Goal: Check status: Check status

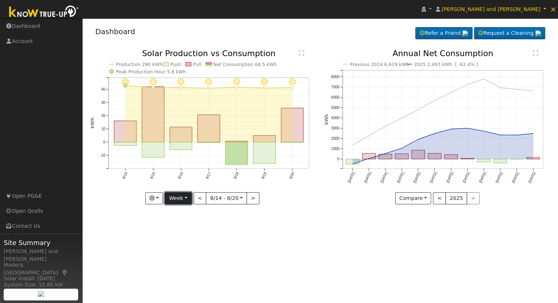
click at [191, 201] on button "Week" at bounding box center [178, 198] width 27 height 12
click at [182, 243] on link "Year" at bounding box center [190, 244] width 51 height 10
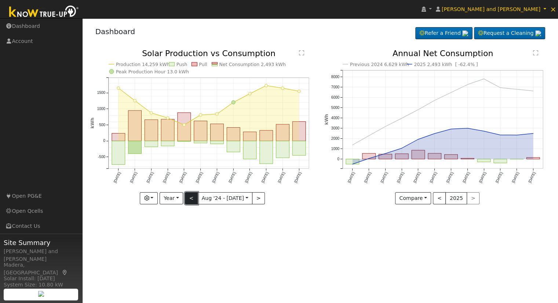
click at [193, 195] on button "<" at bounding box center [191, 198] width 13 height 12
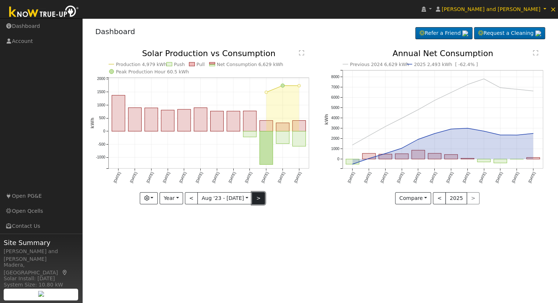
click at [258, 199] on button ">" at bounding box center [258, 198] width 13 height 12
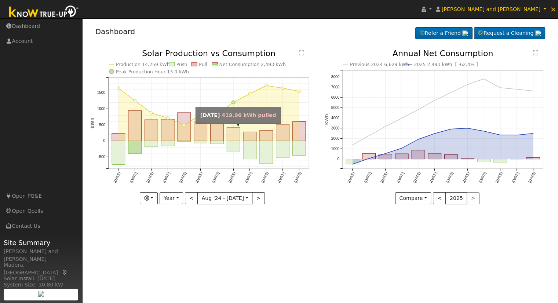
click at [236, 135] on rect "onclick=""" at bounding box center [233, 135] width 13 height 14
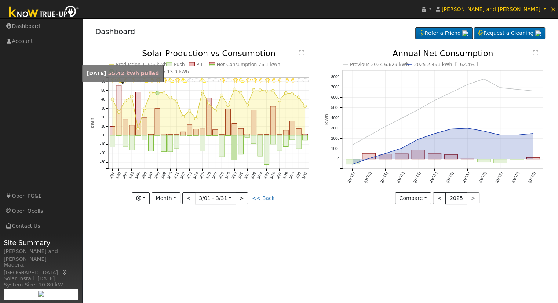
click at [120, 120] on rect "onclick=""" at bounding box center [118, 111] width 5 height 50
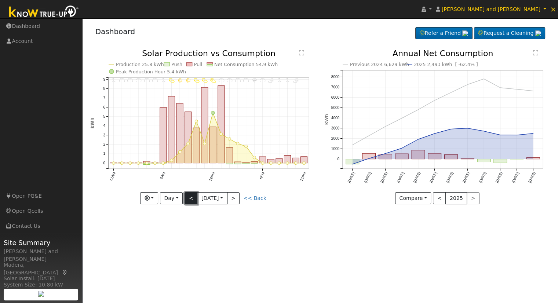
click at [194, 198] on button "<" at bounding box center [190, 198] width 13 height 12
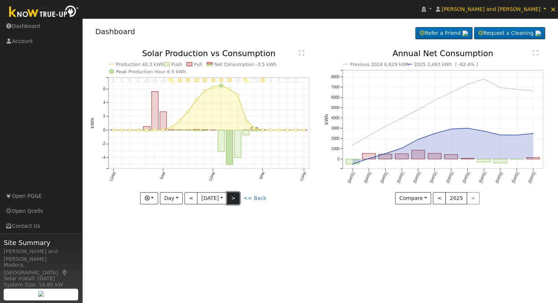
click at [232, 198] on button ">" at bounding box center [233, 198] width 13 height 12
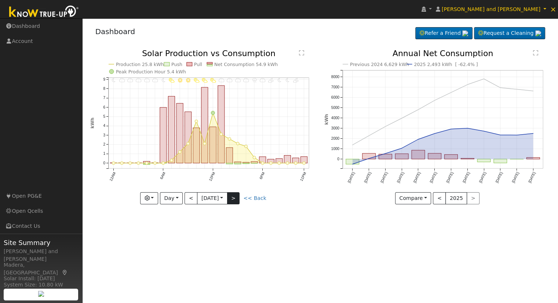
click at [232, 198] on div "11PM - undefined 10PM - PartlyCloudy 9PM - MostlyClear 8PM - MostlyClear 7PM - …" at bounding box center [203, 126] width 226 height 155
click at [238, 199] on button ">" at bounding box center [233, 198] width 13 height 12
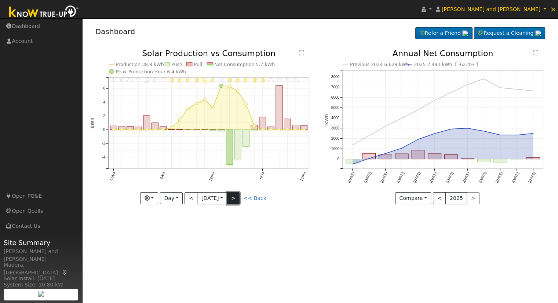
click at [238, 199] on button ">" at bounding box center [233, 198] width 13 height 12
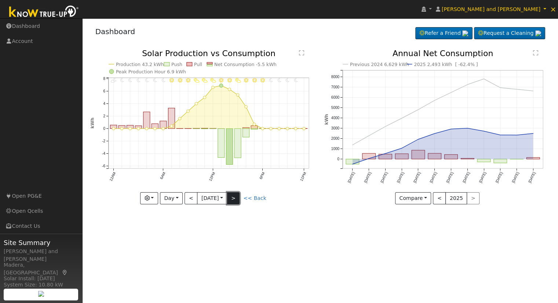
click at [238, 199] on button ">" at bounding box center [233, 198] width 13 height 12
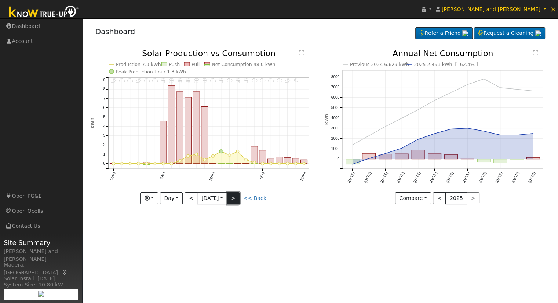
click at [238, 199] on button ">" at bounding box center [233, 198] width 13 height 12
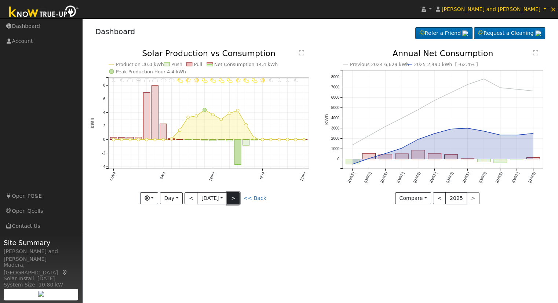
click at [238, 200] on button ">" at bounding box center [233, 198] width 13 height 12
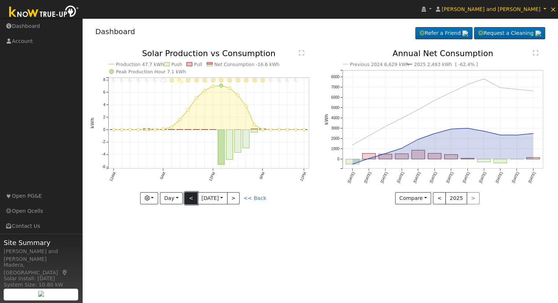
click at [191, 198] on button "<" at bounding box center [190, 198] width 13 height 12
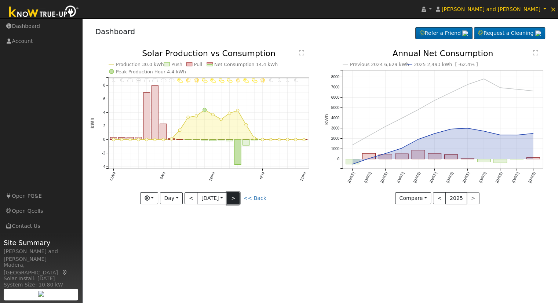
click at [237, 202] on button ">" at bounding box center [233, 198] width 13 height 12
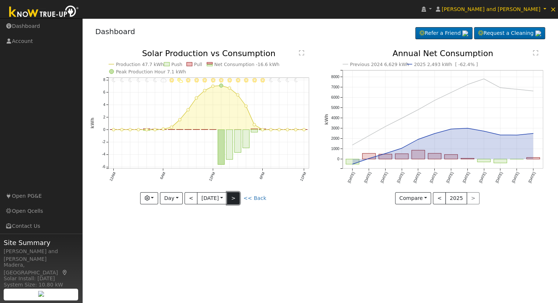
click at [237, 202] on button ">" at bounding box center [233, 198] width 13 height 12
type input "[DATE]"
